Goal: Task Accomplishment & Management: Complete application form

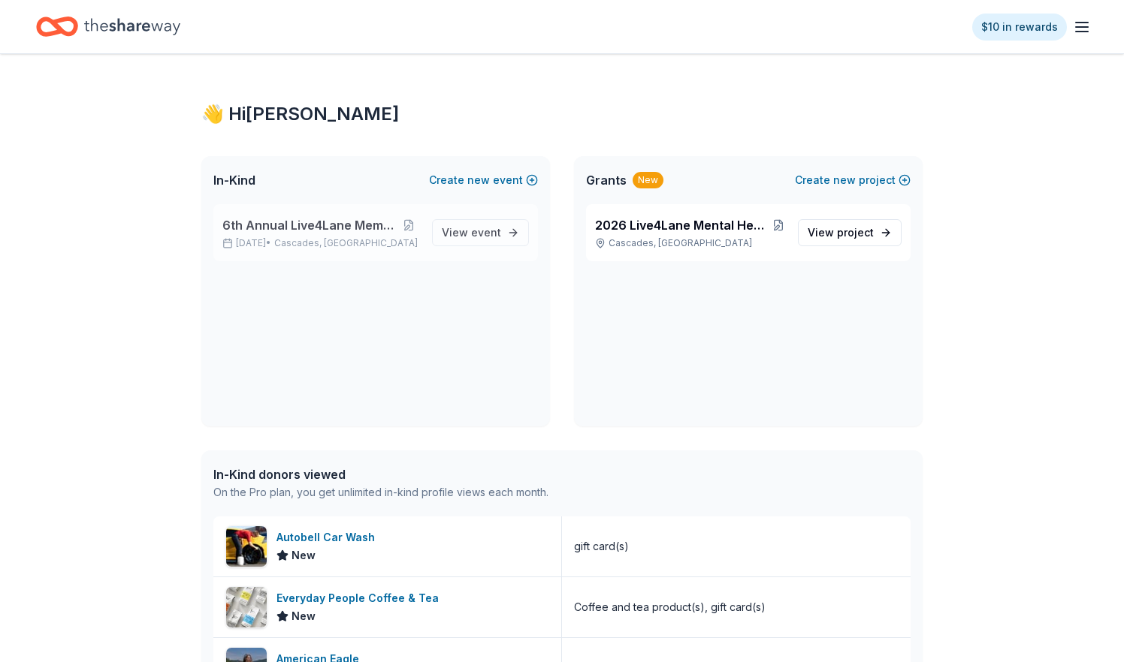
click at [327, 222] on span "6th Annual Live4Lane Memorial 5K Walk" at bounding box center [309, 225] width 175 height 18
click at [483, 228] on span "event" at bounding box center [486, 232] width 30 height 13
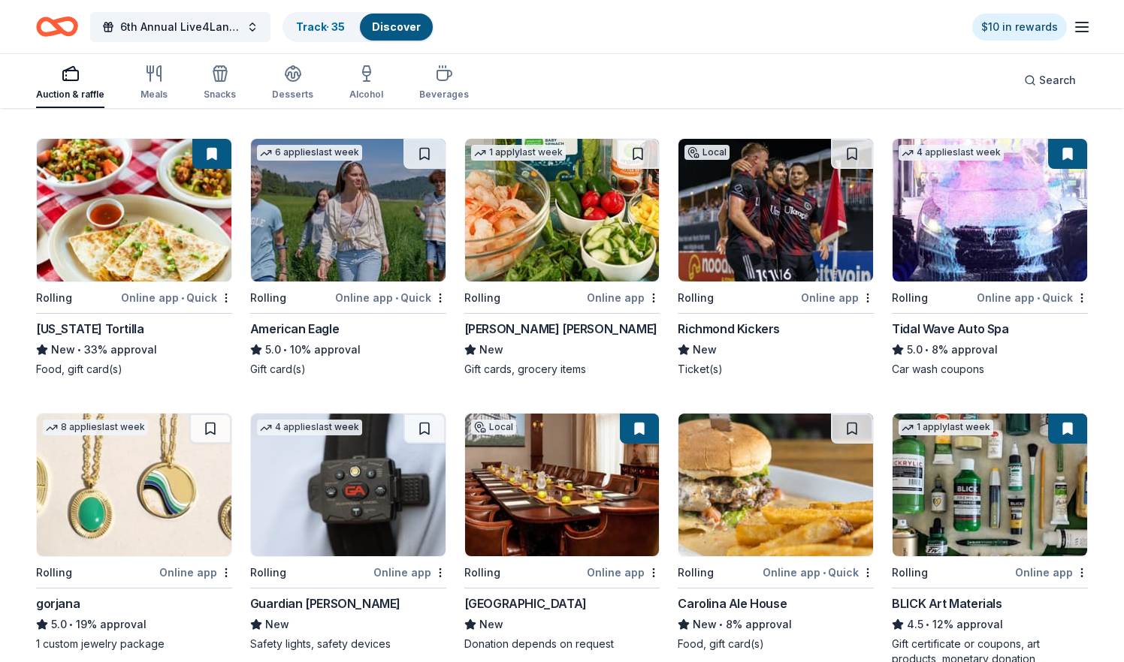
scroll to position [1592, 0]
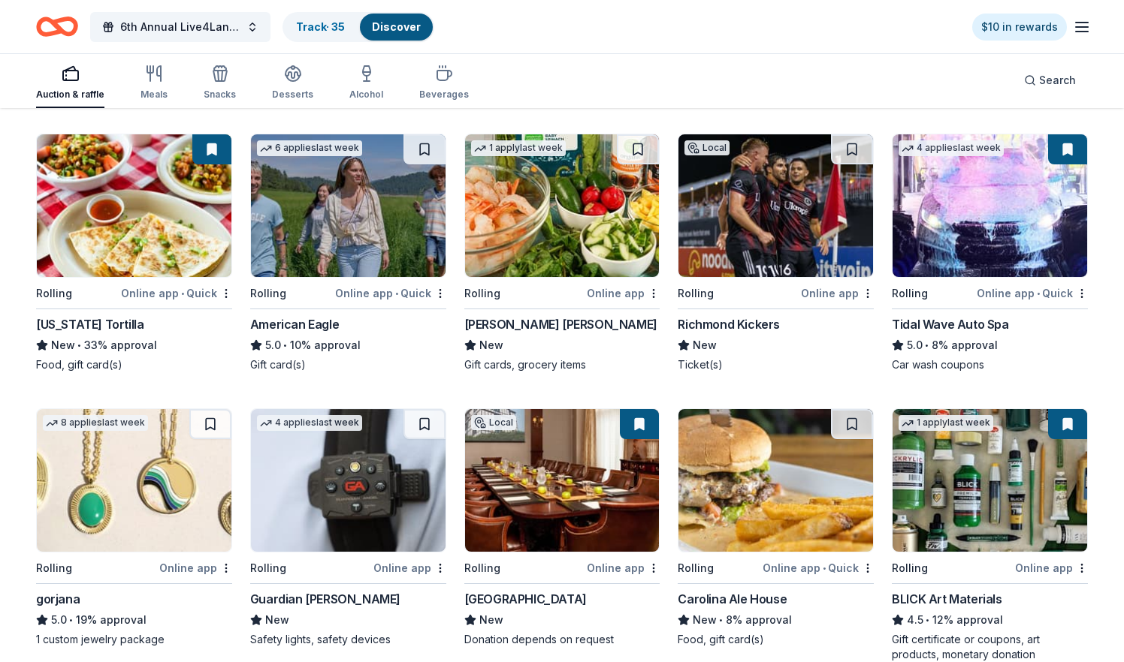
click at [387, 207] on img at bounding box center [348, 205] width 195 height 143
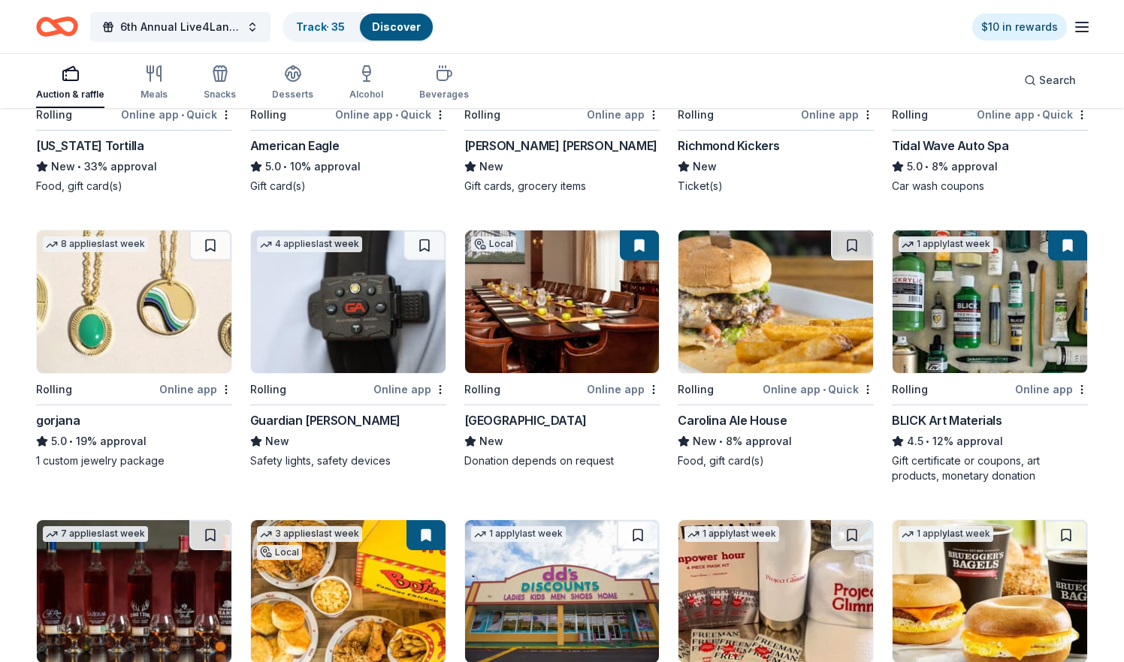
scroll to position [1793, 0]
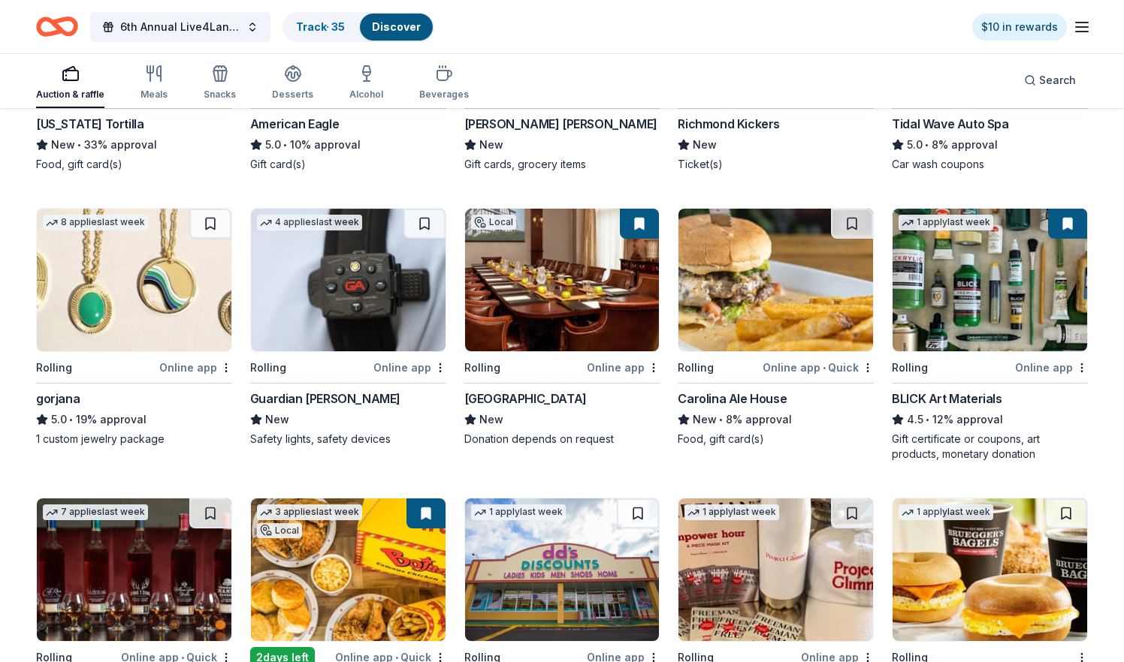
click at [743, 271] on img at bounding box center [775, 280] width 195 height 143
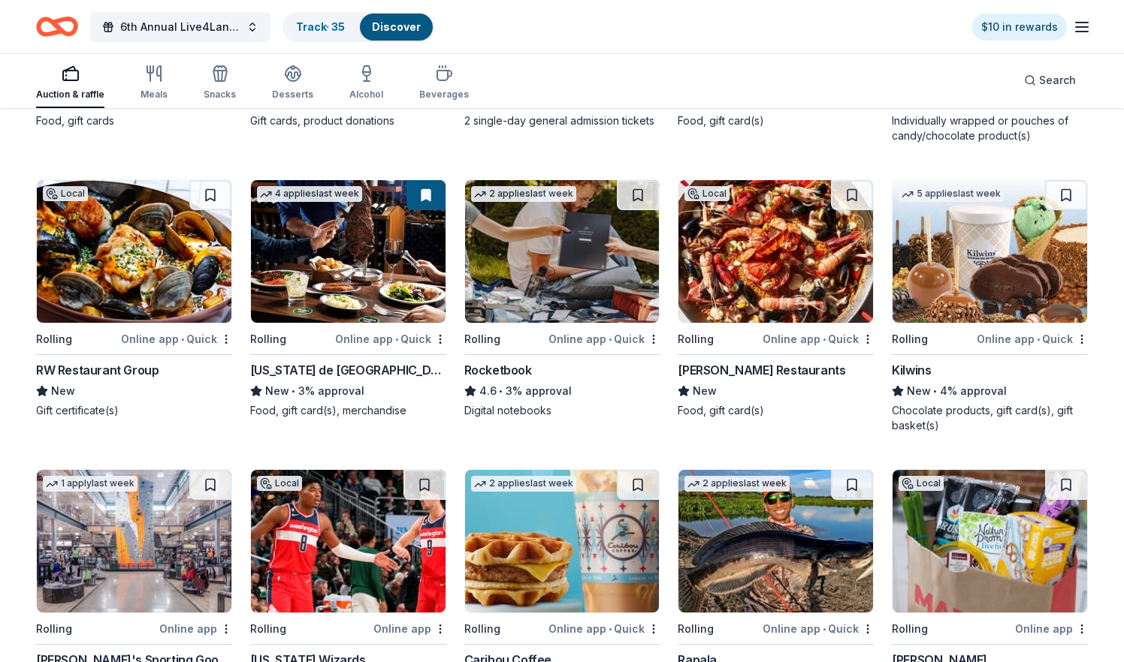
scroll to position [4113, 0]
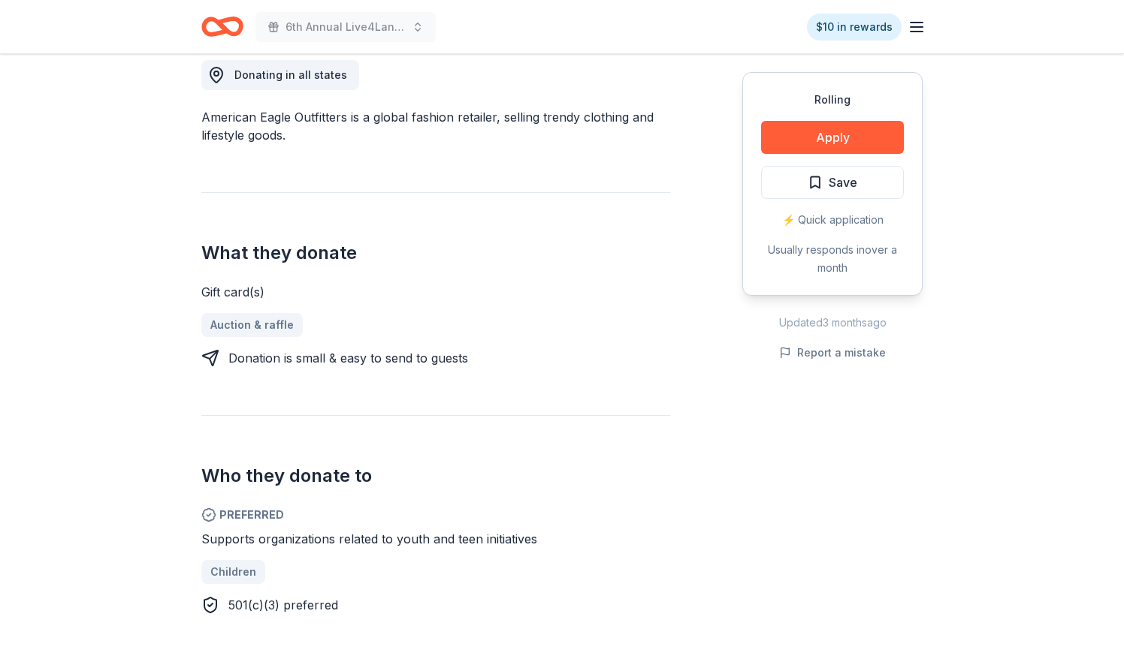
scroll to position [433, 0]
click at [816, 140] on button "Apply" at bounding box center [832, 137] width 143 height 33
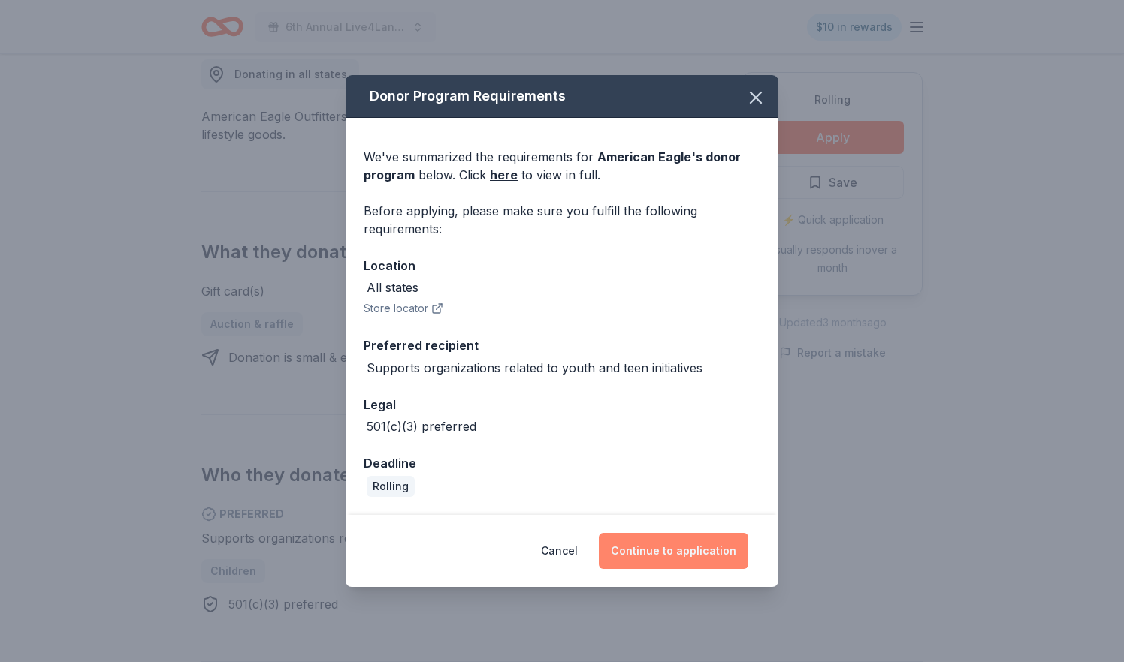
click at [675, 544] on button "Continue to application" at bounding box center [673, 551] width 149 height 36
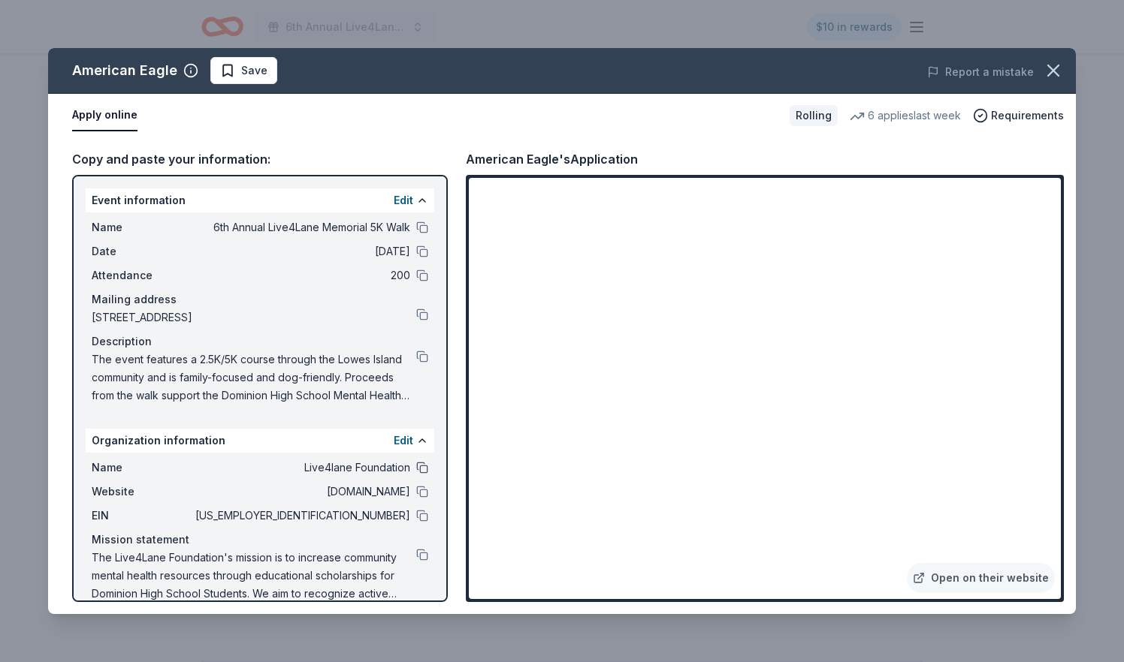
click at [419, 465] on button at bounding box center [422, 468] width 12 height 12
click at [424, 312] on button at bounding box center [422, 315] width 12 height 12
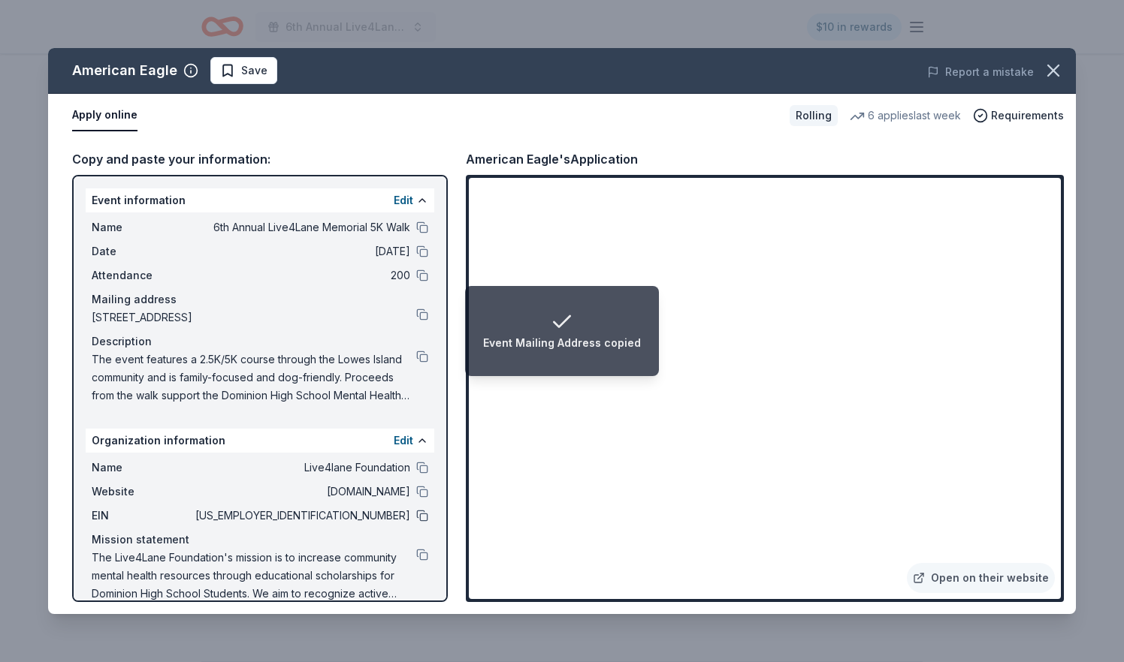
click at [423, 513] on button at bounding box center [422, 516] width 12 height 12
click at [422, 225] on button at bounding box center [422, 228] width 12 height 12
click at [422, 356] on button at bounding box center [422, 357] width 12 height 12
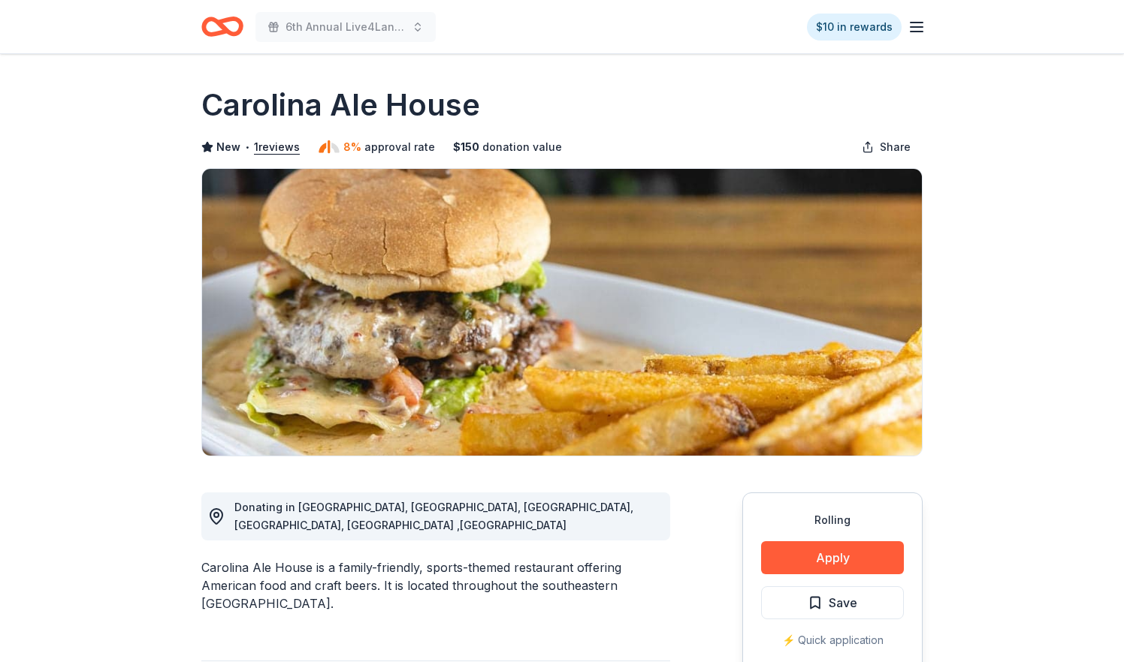
click at [407, 507] on span "Donating in [GEOGRAPHIC_DATA], [GEOGRAPHIC_DATA], [GEOGRAPHIC_DATA], [GEOGRAPHI…" at bounding box center [433, 516] width 399 height 31
click at [370, 100] on h1 "Carolina Ale House" at bounding box center [340, 105] width 279 height 42
drag, startPoint x: 484, startPoint y: 109, endPoint x: 143, endPoint y: 117, distance: 341.8
